Goal: Task Accomplishment & Management: Manage account settings

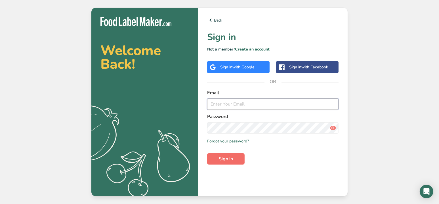
type input "[EMAIL_ADDRESS][DOMAIN_NAME]"
click at [232, 160] on span "Sign in" at bounding box center [226, 158] width 14 height 7
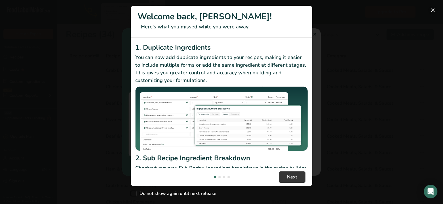
click at [433, 9] on button "New Features" at bounding box center [432, 10] width 9 height 9
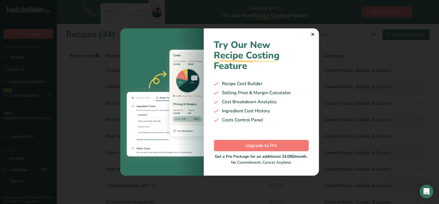
click at [313, 33] on div "✕" at bounding box center [313, 34] width 4 height 7
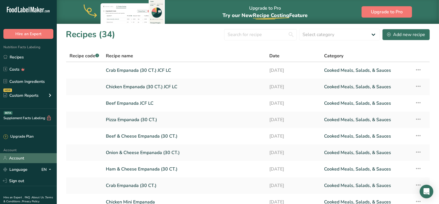
click at [16, 160] on link "Account" at bounding box center [28, 158] width 57 height 10
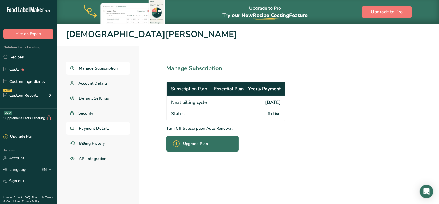
click at [93, 131] on span "Payment Details" at bounding box center [94, 128] width 31 height 6
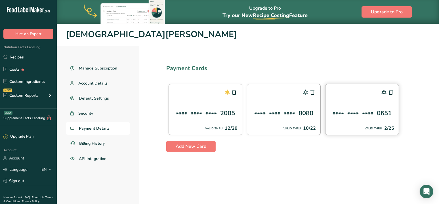
click at [374, 101] on div "**** **** **** 0651 VALID THRU 2/25" at bounding box center [362, 109] width 74 height 51
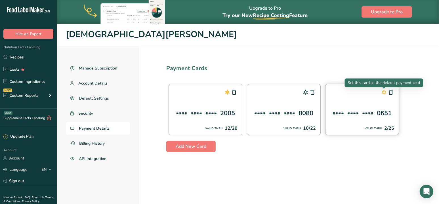
click at [384, 92] on icon at bounding box center [383, 92] width 7 height 10
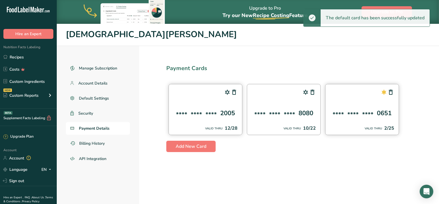
click at [208, 103] on div "**** **** **** 2005 VALID THRU 12/28" at bounding box center [205, 109] width 74 height 51
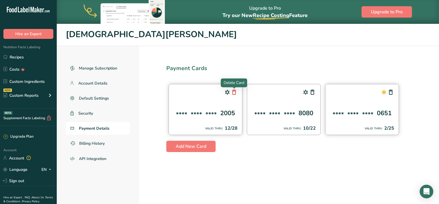
click at [235, 94] on icon at bounding box center [234, 92] width 7 height 10
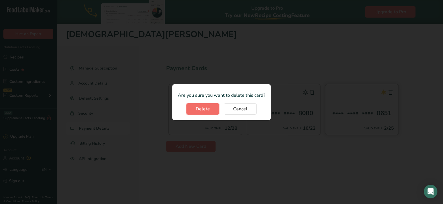
click at [206, 111] on span "Delete" at bounding box center [203, 109] width 14 height 7
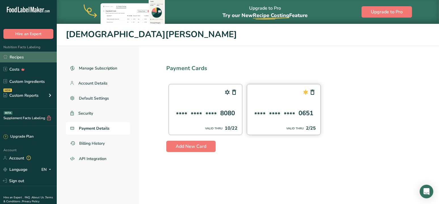
click at [23, 59] on link "Recipes" at bounding box center [28, 57] width 57 height 11
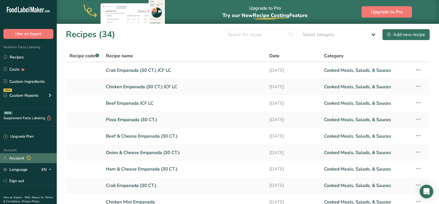
click at [19, 160] on link "Account" at bounding box center [28, 158] width 57 height 10
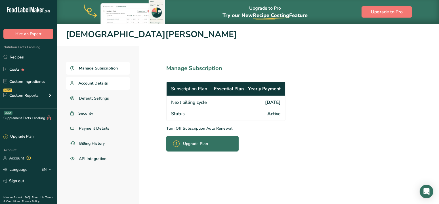
click at [101, 85] on span "Account Details" at bounding box center [92, 83] width 29 height 6
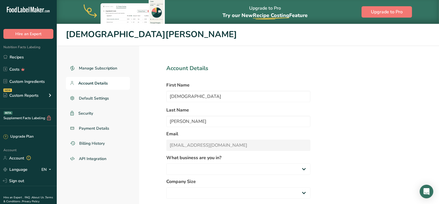
select select
drag, startPoint x: 194, startPoint y: 97, endPoint x: 138, endPoint y: 94, distance: 56.2
click at [138, 94] on div "Manage Subscription Account Details Default Settings Security Payment Details B…" at bounding box center [248, 139] width 382 height 187
type input "Diego"
type input "[PERSON_NAME]"
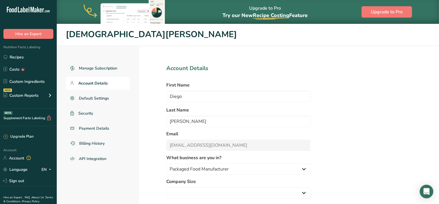
click at [229, 152] on form "Account Details First Name [PERSON_NAME] Last Name [PERSON_NAME] Email [EMAIL_A…" at bounding box center [238, 148] width 144 height 169
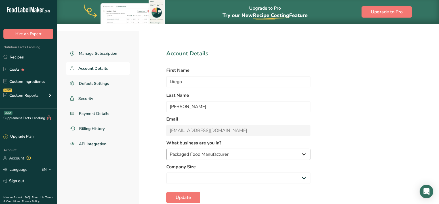
scroll to position [28, 0]
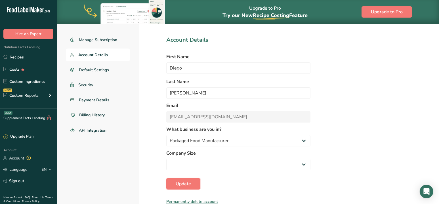
drag, startPoint x: 189, startPoint y: 183, endPoint x: 235, endPoint y: 180, distance: 46.9
click at [234, 180] on form "Account Details First Name [PERSON_NAME] Last Name [PERSON_NAME] Email [EMAIL_A…" at bounding box center [238, 120] width 144 height 169
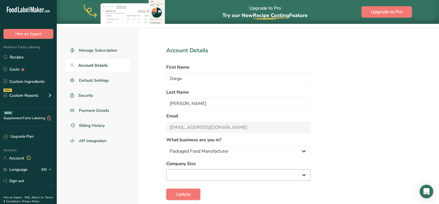
scroll to position [0, 0]
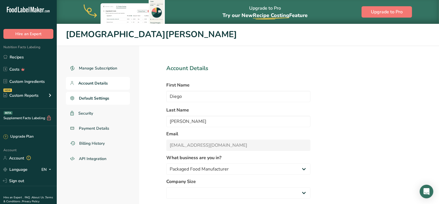
click at [100, 98] on span "Default Settings" at bounding box center [94, 98] width 30 height 6
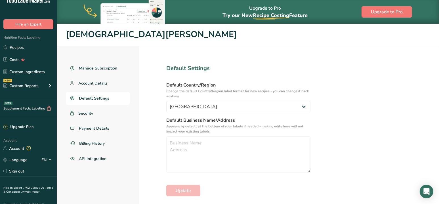
scroll to position [19, 0]
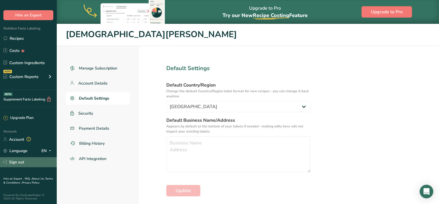
click at [21, 161] on link "Sign out" at bounding box center [28, 162] width 57 height 10
